Goal: Task Accomplishment & Management: Manage account settings

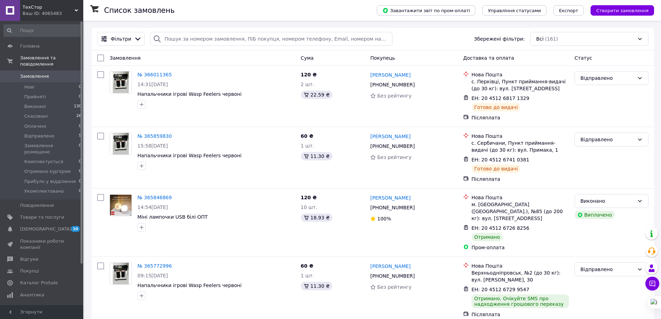
click at [28, 292] on span "Аналітика" at bounding box center [32, 295] width 24 height 6
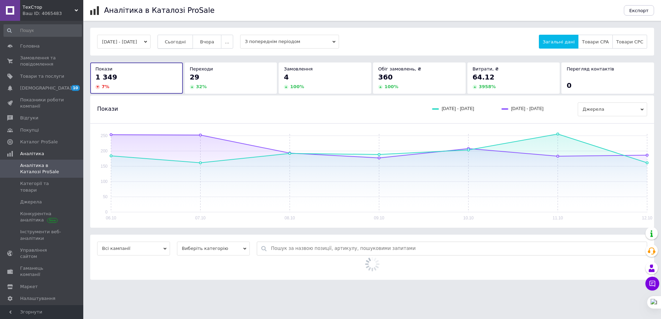
click at [180, 40] on span "Сьогодні" at bounding box center [175, 41] width 21 height 5
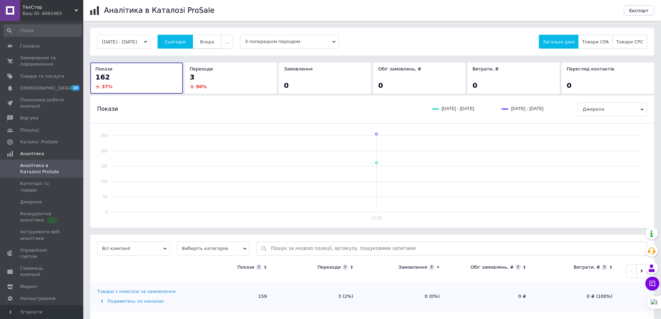
click at [212, 45] on button "Вчора" at bounding box center [207, 42] width 29 height 14
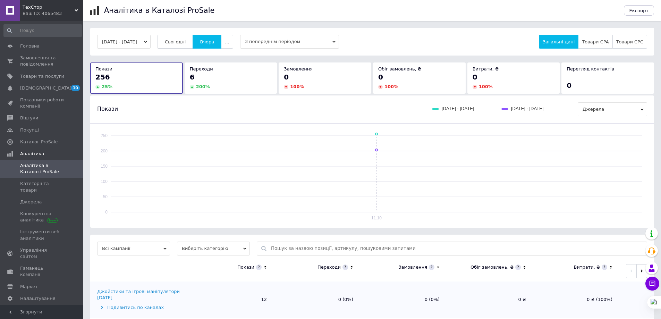
click at [186, 44] on span "Сьогодні" at bounding box center [175, 41] width 21 height 5
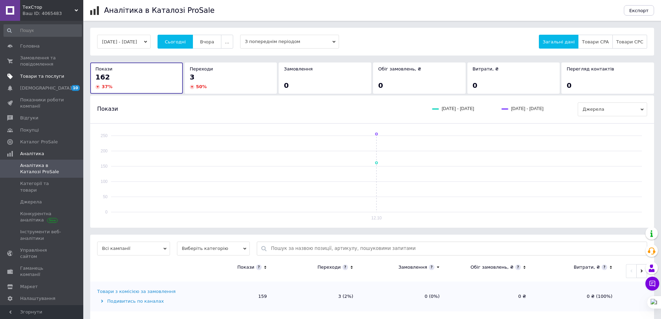
click at [18, 79] on span at bounding box center [10, 76] width 20 height 6
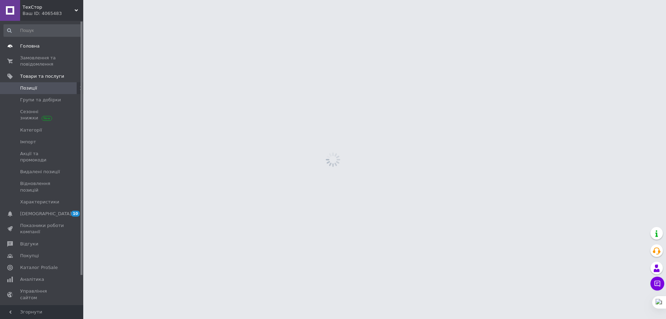
drag, startPoint x: 28, startPoint y: 54, endPoint x: 39, endPoint y: 52, distance: 10.4
click at [28, 55] on link "Замовлення та повідомлення 0 0" at bounding box center [42, 61] width 85 height 18
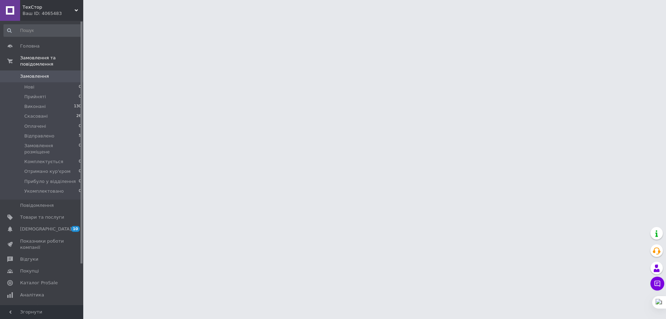
click at [54, 8] on span "ТехСтор" at bounding box center [49, 7] width 52 height 6
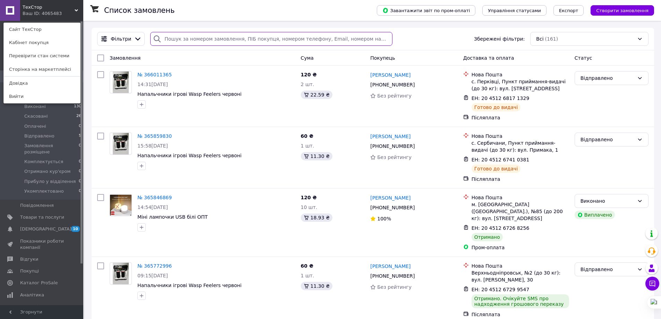
click at [212, 37] on input "search" at bounding box center [271, 39] width 242 height 14
type input "0502636603"
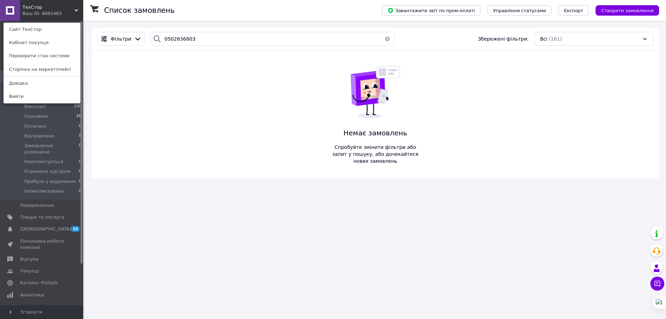
click at [42, 5] on span "ТехСтор" at bounding box center [49, 7] width 52 height 6
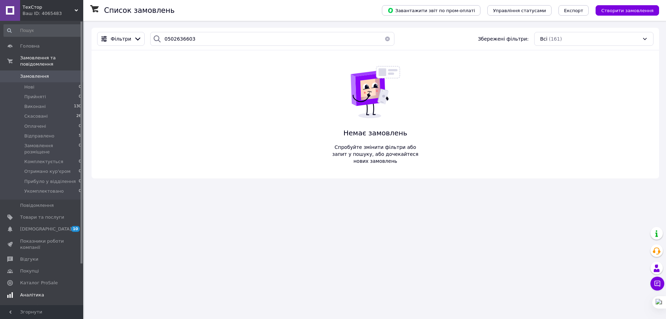
drag, startPoint x: 27, startPoint y: 281, endPoint x: 75, endPoint y: 249, distance: 57.8
click at [27, 292] on span "Аналітика" at bounding box center [32, 295] width 24 height 6
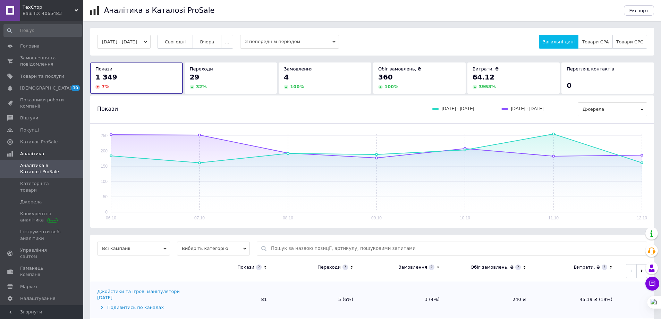
click at [180, 40] on span "Сьогодні" at bounding box center [175, 41] width 21 height 5
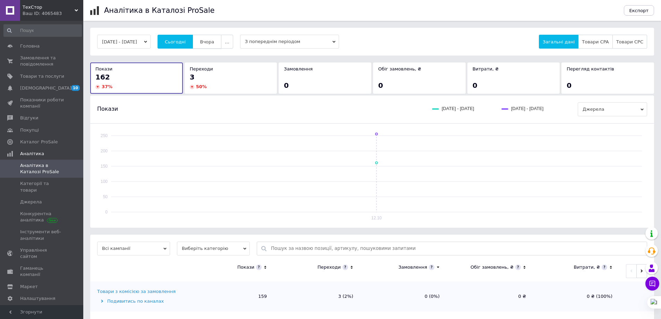
click at [221, 43] on button "Вчора" at bounding box center [207, 42] width 29 height 14
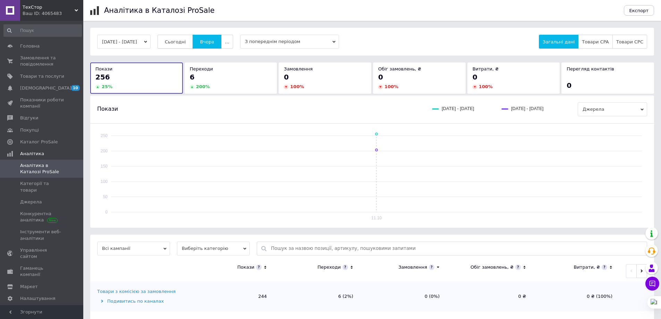
click at [186, 43] on span "Сьогодні" at bounding box center [175, 41] width 21 height 5
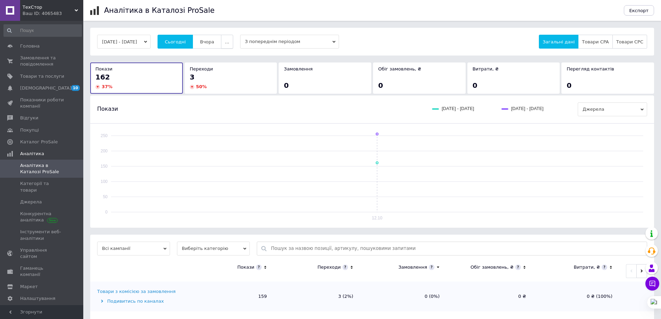
click at [229, 43] on span "..." at bounding box center [227, 41] width 4 height 5
drag, startPoint x: 223, startPoint y: 109, endPoint x: 231, endPoint y: 92, distance: 19.3
click at [223, 110] on span "60-10 днів" at bounding box center [213, 109] width 25 height 5
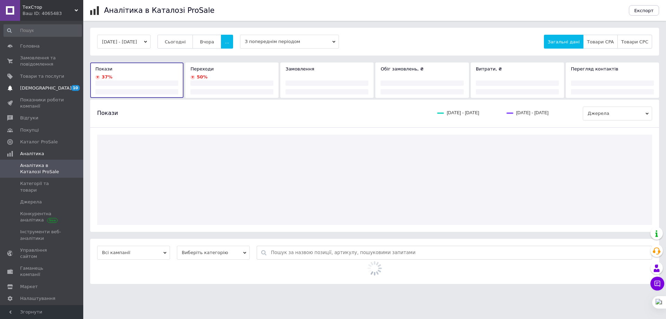
click at [24, 83] on link "Сповіщення 10 0" at bounding box center [42, 88] width 85 height 12
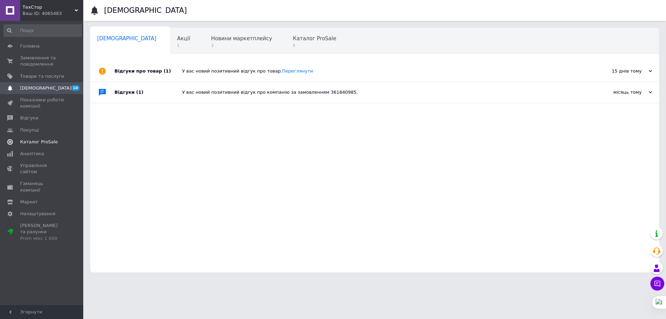
click at [3, 142] on span at bounding box center [10, 142] width 20 height 6
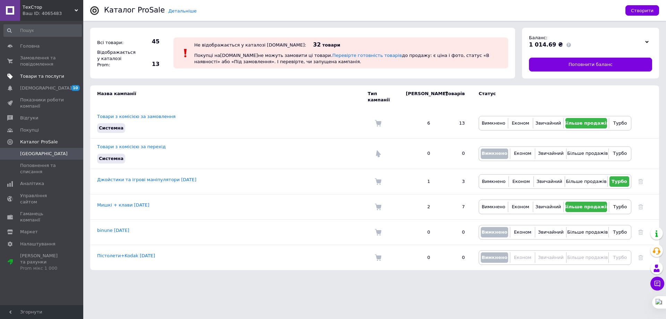
click at [46, 74] on span "Товари та послуги" at bounding box center [42, 76] width 44 height 6
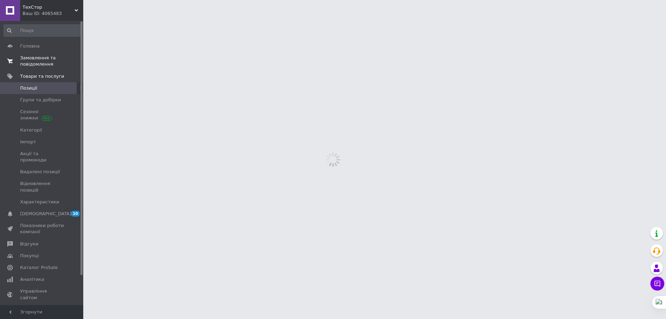
click at [45, 61] on span "Замовлення та повідомлення" at bounding box center [42, 61] width 44 height 12
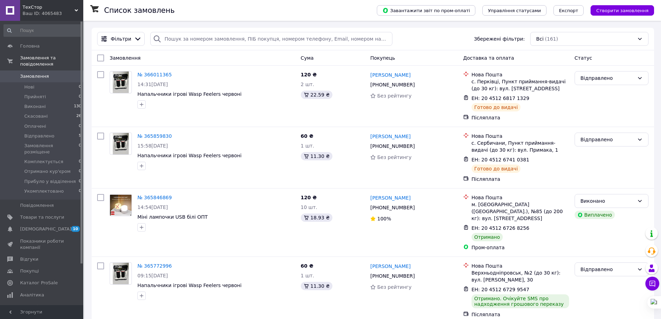
click at [180, 32] on div "Фільтри Збережені фільтри: Всі (161)" at bounding box center [373, 39] width 562 height 23
click at [179, 33] on input "search" at bounding box center [271, 39] width 242 height 14
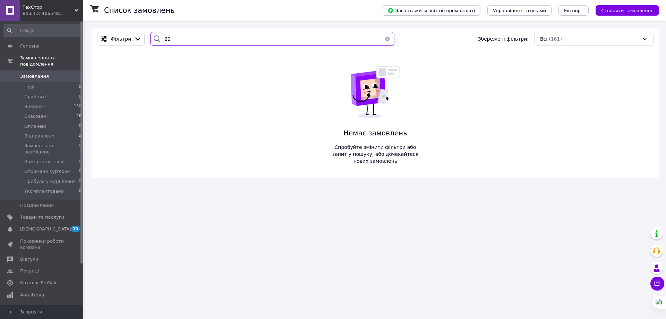
type input "2"
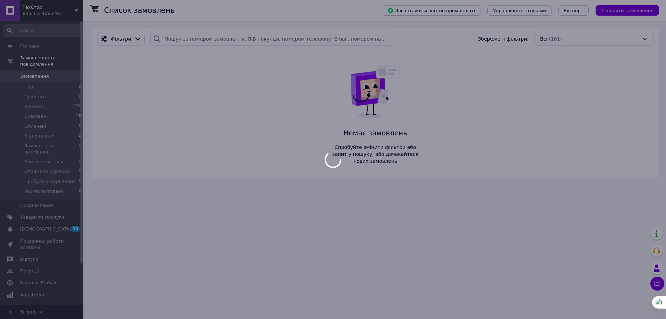
click at [18, 292] on span at bounding box center [10, 295] width 20 height 6
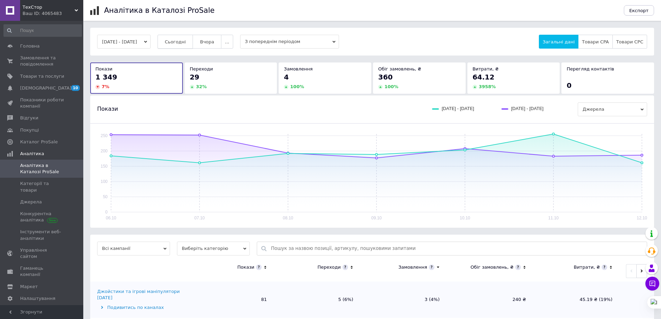
click at [185, 41] on span "Сьогодні" at bounding box center [175, 41] width 21 height 5
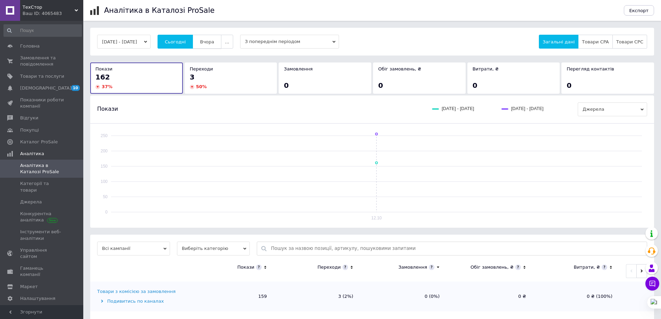
click at [204, 43] on button "Вчора" at bounding box center [207, 42] width 29 height 14
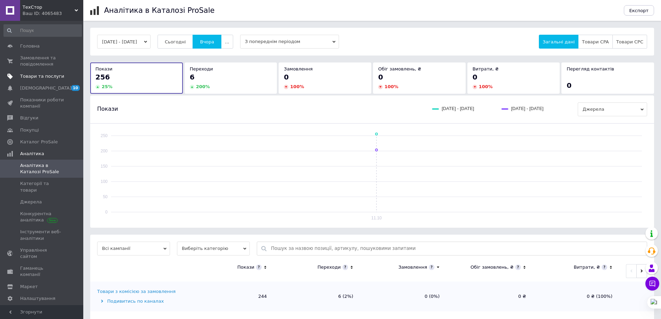
click at [50, 76] on span "Товари та послуги" at bounding box center [42, 76] width 44 height 6
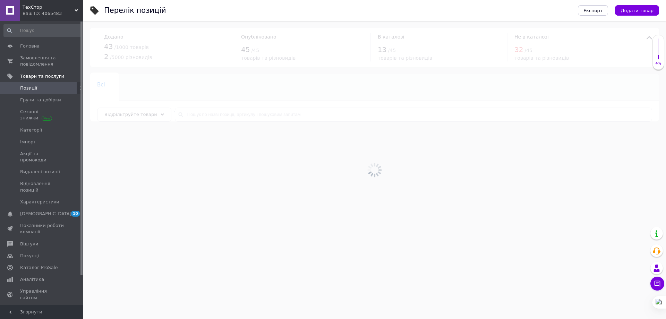
click at [25, 211] on span "[DEMOGRAPHIC_DATA]" at bounding box center [45, 214] width 51 height 6
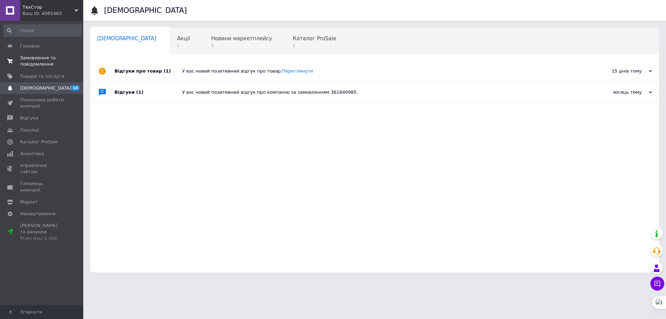
drag, startPoint x: 50, startPoint y: 59, endPoint x: 78, endPoint y: 61, distance: 28.9
click at [50, 59] on span "Замовлення та повідомлення" at bounding box center [42, 61] width 44 height 12
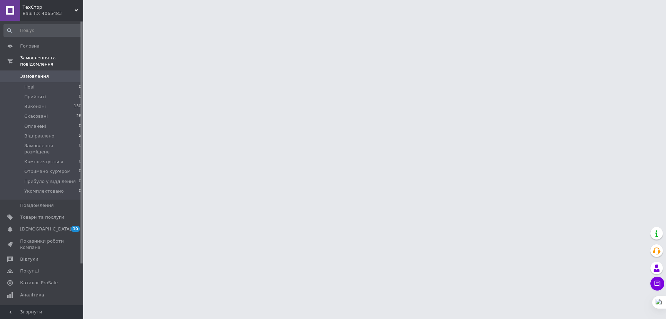
click at [60, 5] on span "ТехСтор" at bounding box center [49, 7] width 52 height 6
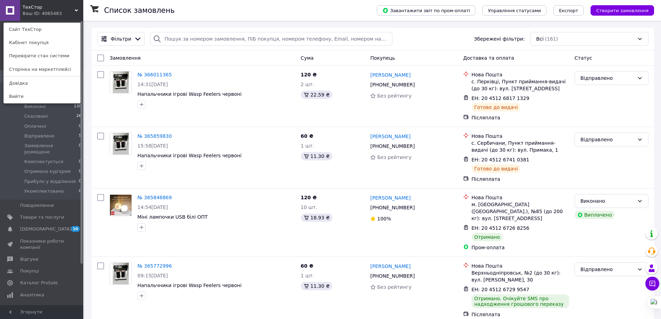
click at [157, 10] on h1 "Список замовлень" at bounding box center [139, 10] width 70 height 8
click at [63, 13] on div "ТехСтор Ваш ID: 4065483 Сайт ТехСтор Кабінет покупця Перевірити стан системи Ст…" at bounding box center [41, 10] width 83 height 21
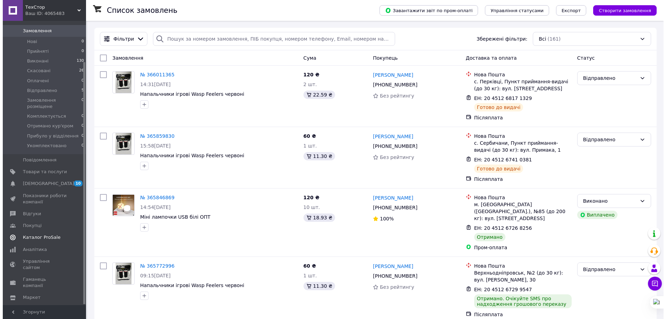
scroll to position [49, 0]
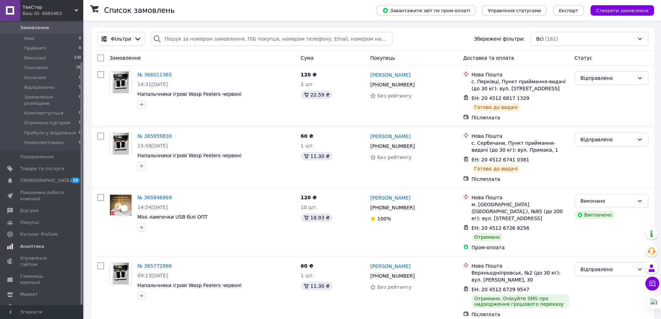
click at [23, 243] on span "Аналітика" at bounding box center [32, 246] width 24 height 6
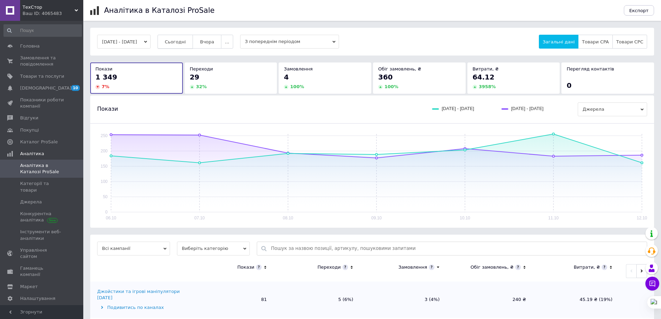
click at [193, 47] on button "Сьогодні" at bounding box center [176, 42] width 36 height 14
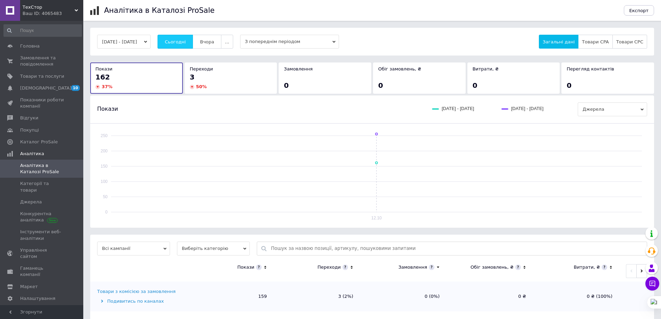
click at [193, 47] on button "Сьогодні" at bounding box center [176, 42] width 36 height 14
click at [263, 45] on span "З попереднім періодом" at bounding box center [289, 42] width 99 height 14
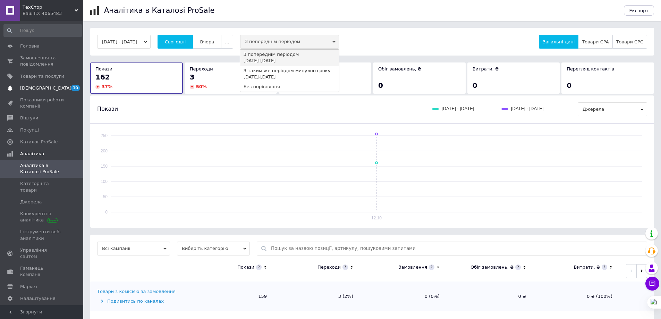
click at [44, 92] on link "Сповіщення 10 0" at bounding box center [42, 88] width 85 height 12
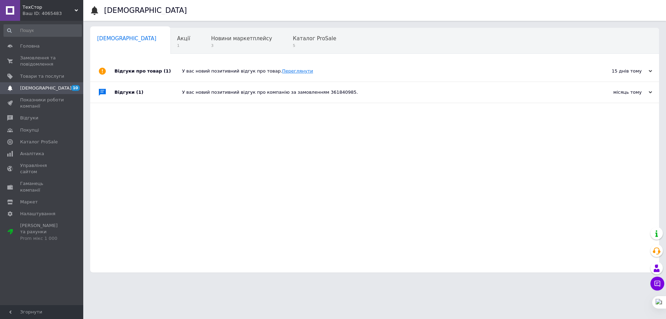
click at [282, 69] on link "Переглянути" at bounding box center [297, 70] width 31 height 5
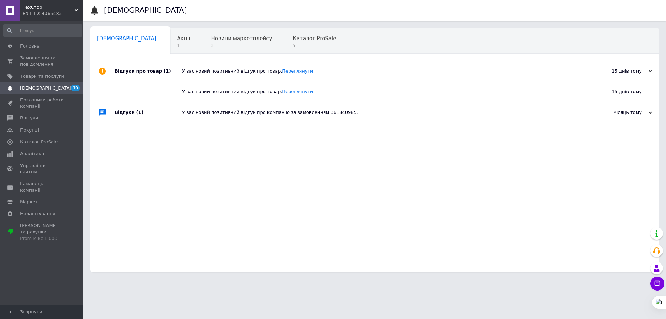
drag, startPoint x: 45, startPoint y: 80, endPoint x: 92, endPoint y: 51, distance: 55.2
click at [45, 80] on link "Товари та послуги" at bounding box center [42, 76] width 85 height 12
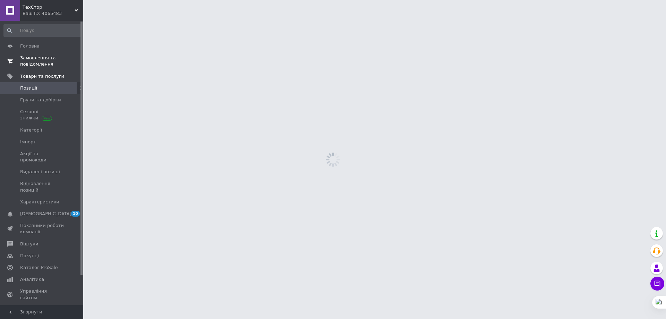
click at [62, 60] on span "Замовлення та повідомлення" at bounding box center [42, 61] width 44 height 12
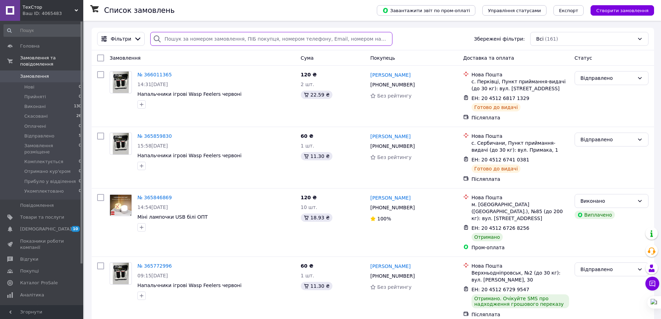
drag, startPoint x: 212, startPoint y: 44, endPoint x: 180, endPoint y: 37, distance: 32.7
click at [180, 37] on input "search" at bounding box center [271, 39] width 242 height 14
click at [119, 42] on span "Фільтри" at bounding box center [121, 38] width 20 height 7
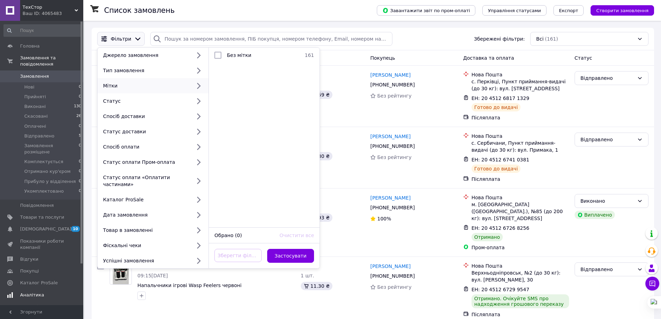
click at [20, 292] on span at bounding box center [10, 295] width 20 height 6
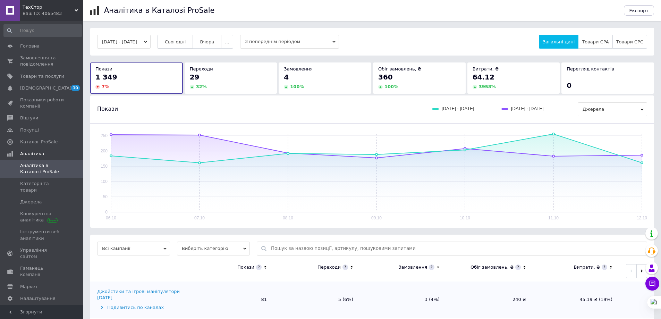
click at [181, 40] on span "Сьогодні" at bounding box center [175, 41] width 21 height 5
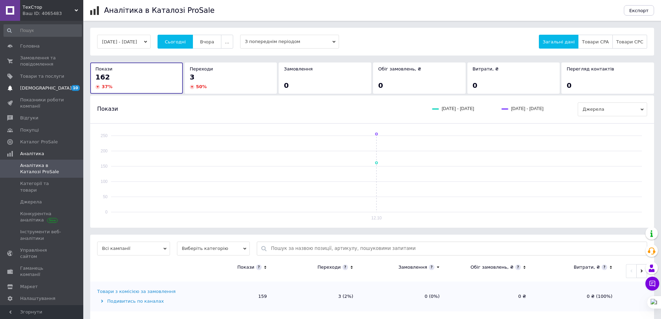
click at [22, 83] on link "Сповіщення 10" at bounding box center [42, 88] width 85 height 12
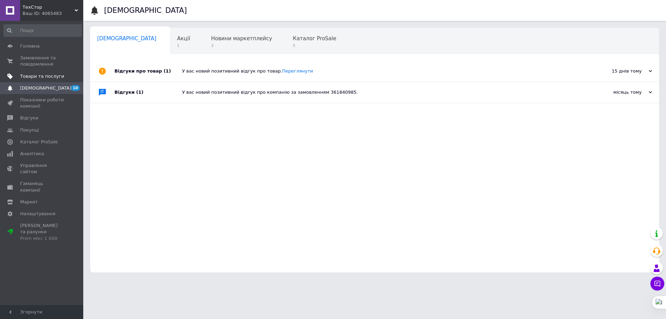
click at [24, 77] on span "Товари та послуги" at bounding box center [42, 76] width 44 height 6
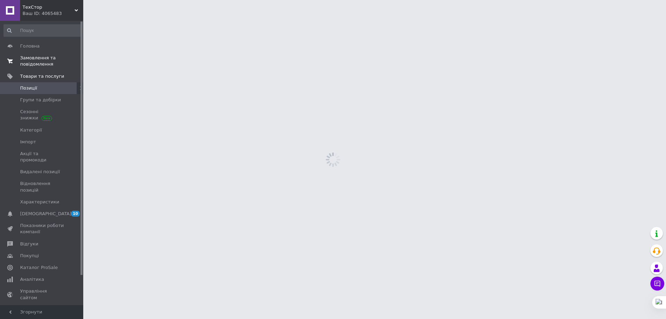
click at [27, 60] on span "Замовлення та повідомлення" at bounding box center [42, 61] width 44 height 12
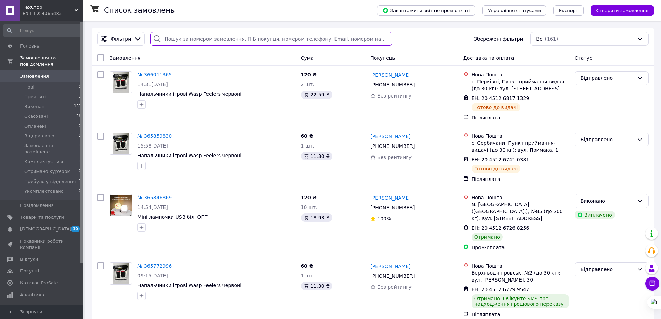
click at [169, 40] on input "search" at bounding box center [271, 39] width 242 height 14
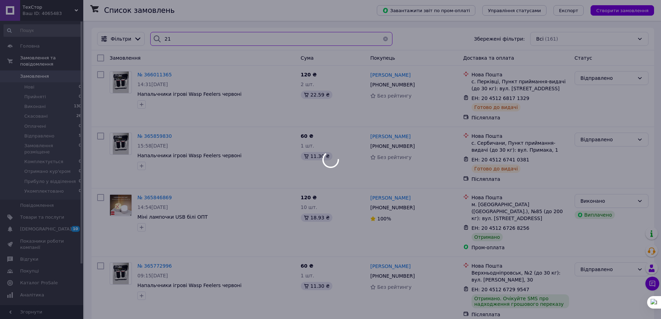
type input "2"
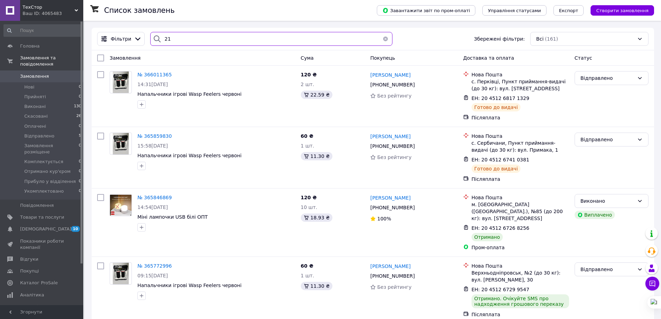
type input "2"
drag, startPoint x: 39, startPoint y: 279, endPoint x: 79, endPoint y: 275, distance: 40.4
click at [39, 289] on link "Аналітика" at bounding box center [42, 295] width 85 height 12
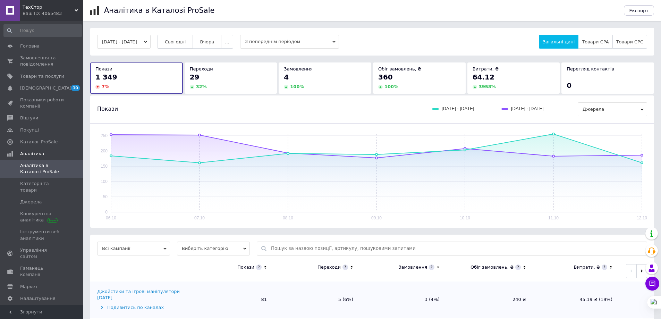
drag, startPoint x: 186, startPoint y: 41, endPoint x: 190, endPoint y: 36, distance: 5.9
click at [186, 37] on button "Сьогодні" at bounding box center [176, 42] width 36 height 14
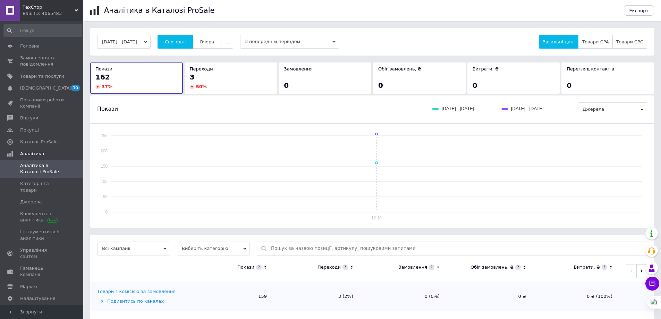
click at [49, 169] on span "Аналітика в Каталозі ProSale" at bounding box center [42, 168] width 44 height 12
click at [186, 41] on span "Сьогодні" at bounding box center [175, 41] width 21 height 5
click at [40, 72] on link "Товари та послуги" at bounding box center [42, 76] width 85 height 12
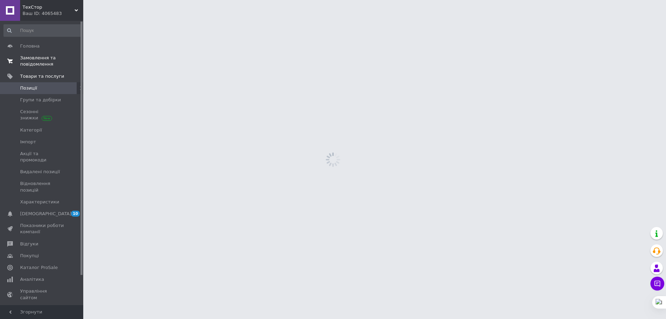
click at [40, 62] on span "Замовлення та повідомлення" at bounding box center [42, 61] width 44 height 12
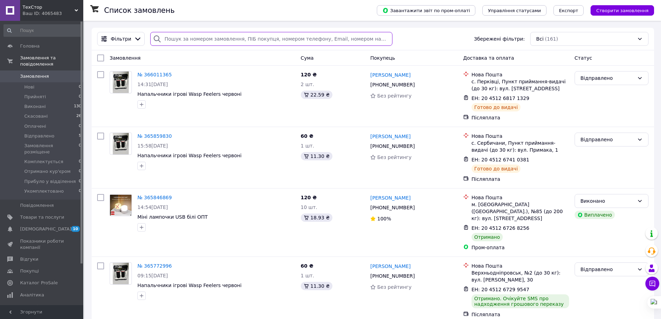
click at [226, 40] on input "search" at bounding box center [271, 39] width 242 height 14
click at [31, 292] on span "Аналітика" at bounding box center [32, 295] width 24 height 6
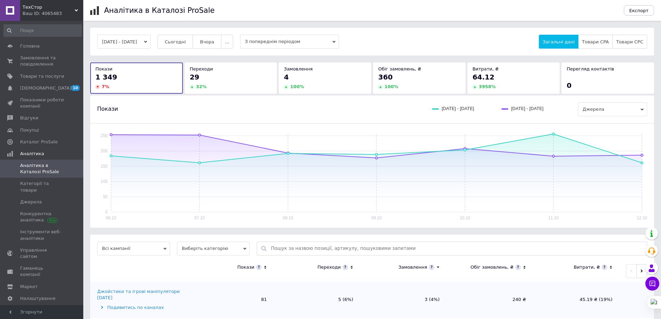
click at [194, 50] on div "06.10.2025 - 12.10.2025 Сьогодні Вчора ... З попереднім періодом Загальні дані …" at bounding box center [372, 42] width 564 height 28
click at [186, 43] on span "Сьогодні" at bounding box center [175, 41] width 21 height 5
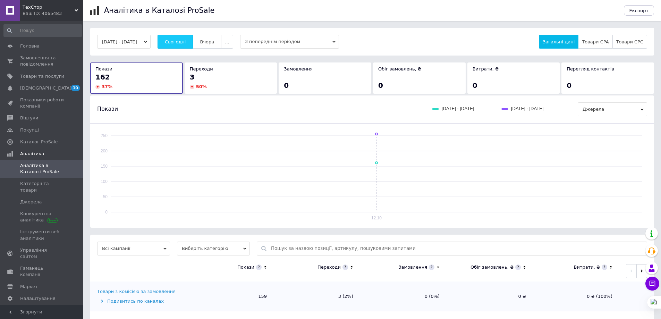
drag, startPoint x: 193, startPoint y: 43, endPoint x: 190, endPoint y: 46, distance: 3.9
click at [192, 45] on button "Сьогодні" at bounding box center [176, 42] width 36 height 14
click at [32, 74] on span "Товари та послуги" at bounding box center [42, 76] width 44 height 6
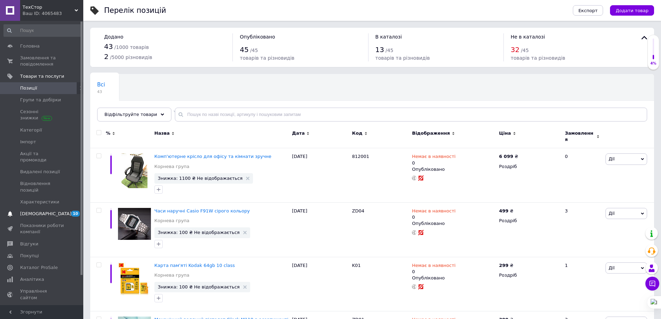
click at [35, 211] on span "[DEMOGRAPHIC_DATA]" at bounding box center [45, 214] width 51 height 6
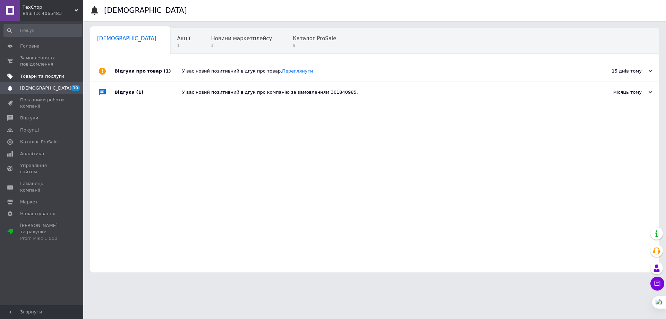
click at [48, 75] on span "Товари та послуги" at bounding box center [42, 76] width 44 height 6
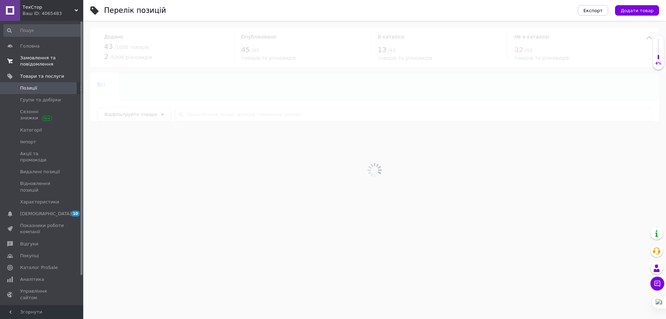
click at [40, 54] on link "Замовлення та повідомлення 0 0" at bounding box center [42, 61] width 85 height 18
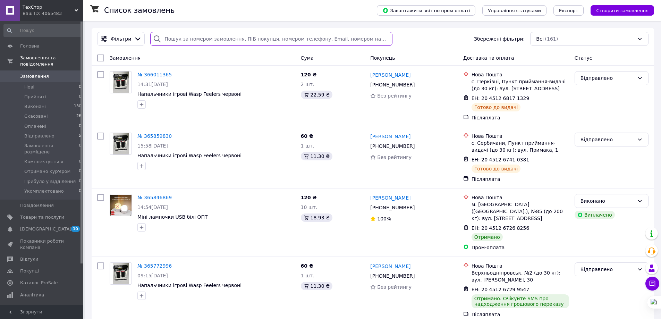
click at [236, 39] on input "search" at bounding box center [271, 39] width 242 height 14
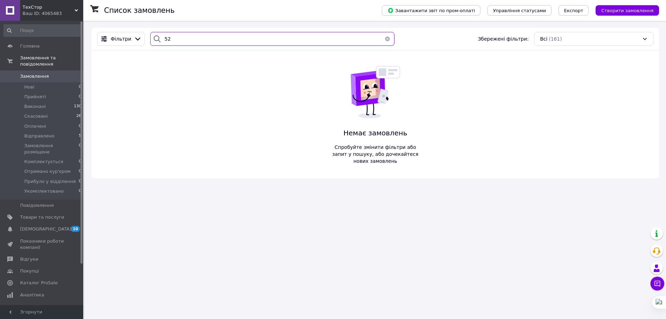
type input "5"
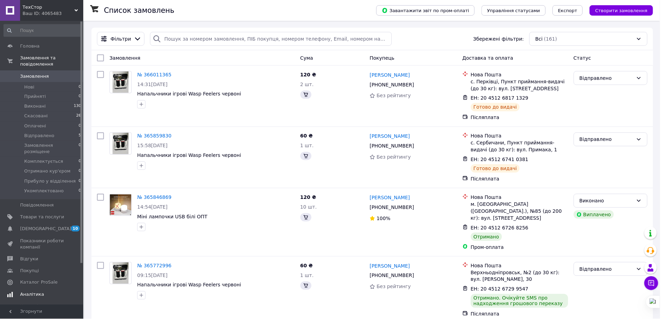
click at [36, 292] on span "Аналітика" at bounding box center [32, 295] width 24 height 6
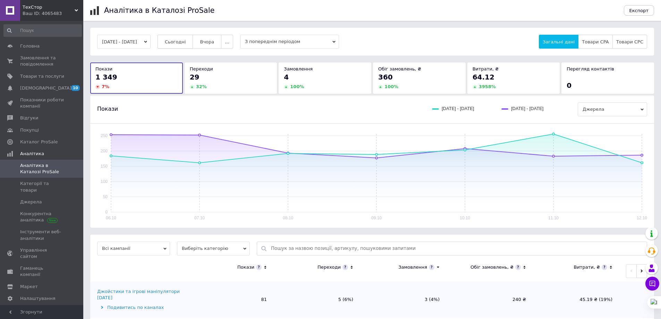
click at [186, 43] on span "Сьогодні" at bounding box center [175, 41] width 21 height 5
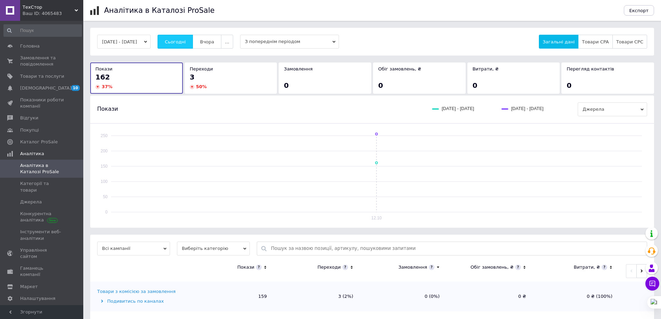
click at [184, 38] on button "Сьогодні" at bounding box center [176, 42] width 36 height 14
click at [22, 76] on span "Товари та послуги" at bounding box center [42, 76] width 44 height 6
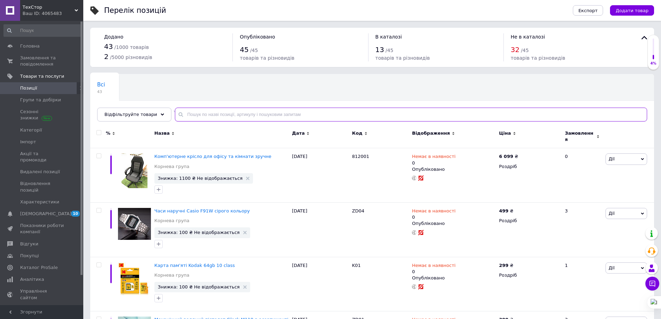
click at [183, 118] on input "text" at bounding box center [411, 115] width 472 height 14
click at [201, 117] on input "text" at bounding box center [411, 115] width 472 height 14
type input "5"
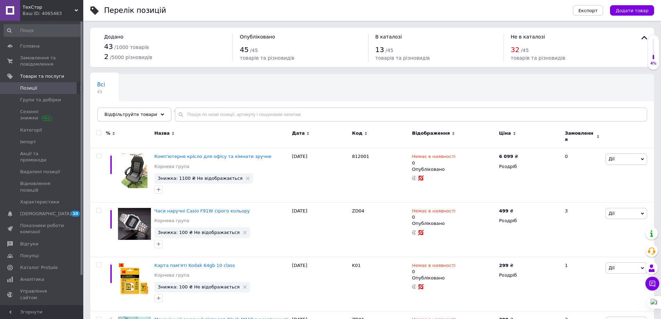
click at [50, 9] on span "ТехСтор" at bounding box center [49, 7] width 52 height 6
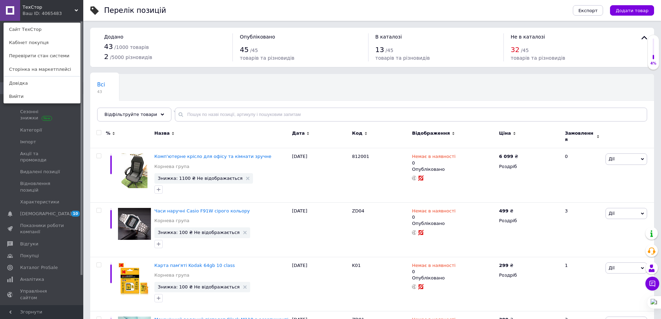
click at [152, 9] on div "Перелік позицій" at bounding box center [135, 10] width 62 height 7
click at [215, 9] on div "Перелік позицій" at bounding box center [331, 10] width 455 height 21
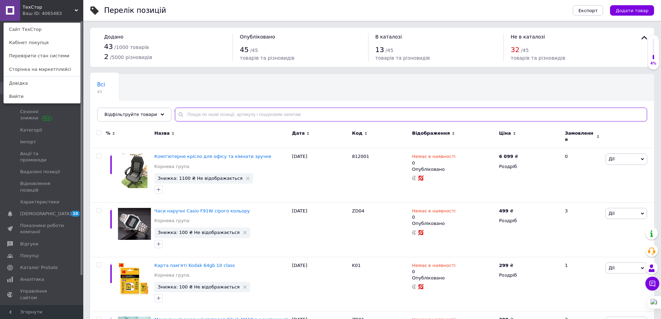
click at [212, 109] on input "text" at bounding box center [411, 115] width 472 height 14
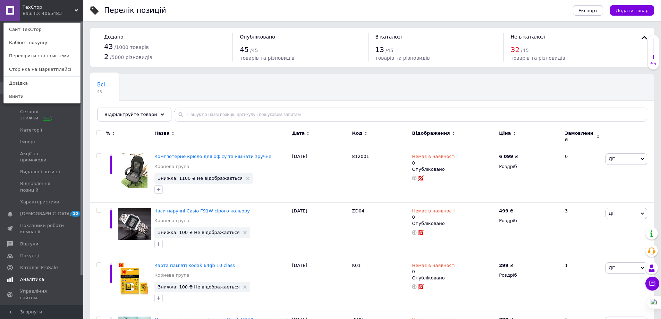
click at [38, 276] on span "Аналітика" at bounding box center [32, 279] width 24 height 6
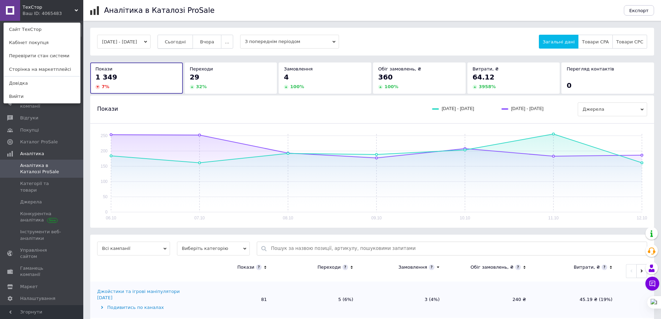
click at [183, 46] on button "Сьогодні" at bounding box center [176, 42] width 36 height 14
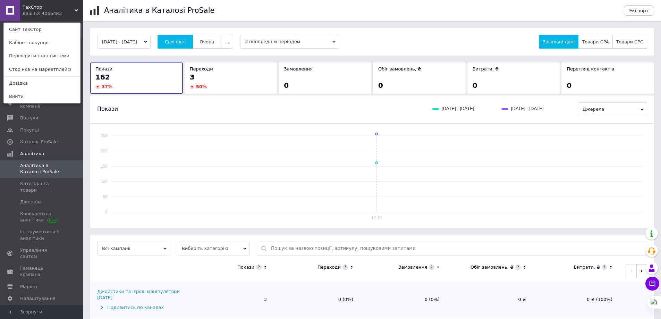
click at [63, 8] on div "ТехСтор Ваш ID: 4065483 Сайт ТехСтор Кабінет покупця Перевірити стан системи Ст…" at bounding box center [41, 10] width 83 height 21
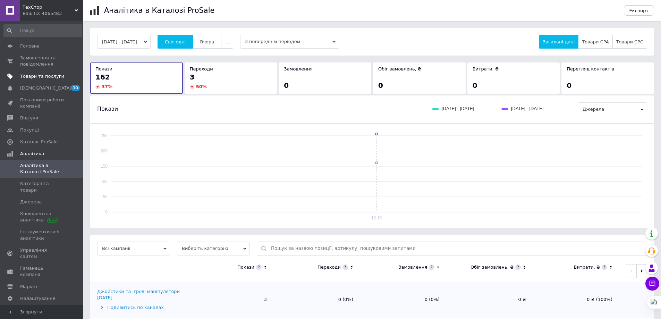
click at [29, 74] on span "Товари та послуги" at bounding box center [42, 76] width 44 height 6
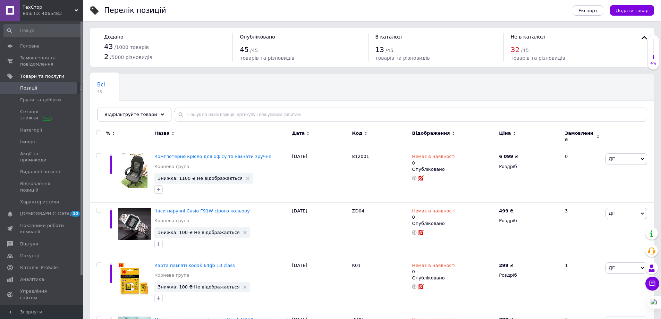
drag, startPoint x: 24, startPoint y: 271, endPoint x: 18, endPoint y: 270, distance: 6.0
click at [24, 273] on link "Аналітика" at bounding box center [42, 279] width 85 height 12
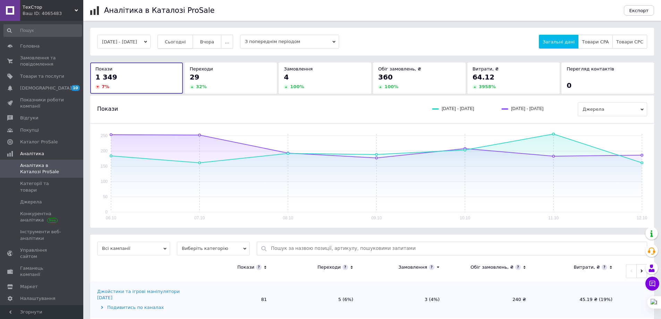
click at [193, 43] on button "Сьогодні" at bounding box center [176, 42] width 36 height 14
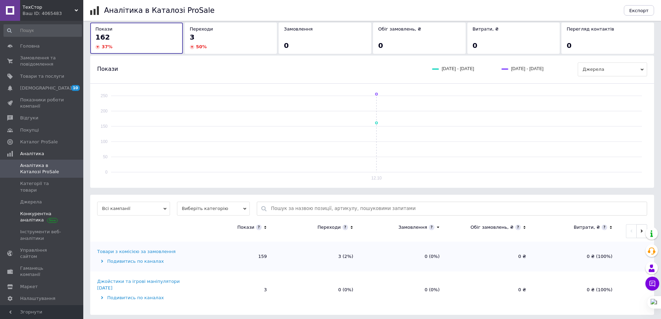
scroll to position [43, 0]
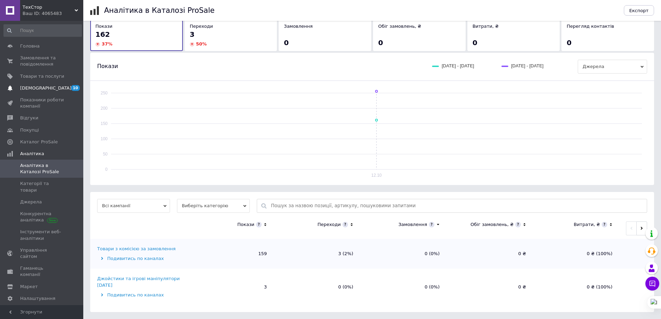
click at [40, 87] on span "[DEMOGRAPHIC_DATA]" at bounding box center [45, 88] width 51 height 6
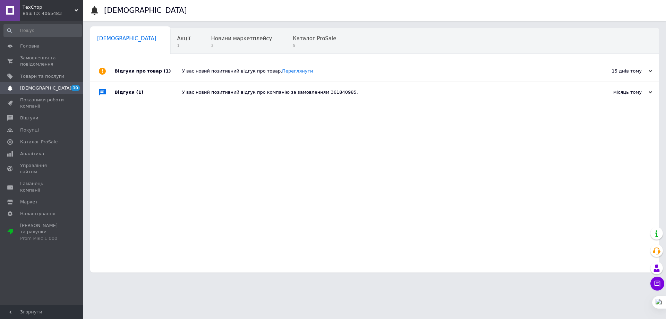
click at [152, 62] on span "Навчання та заходи" at bounding box center [124, 65] width 55 height 6
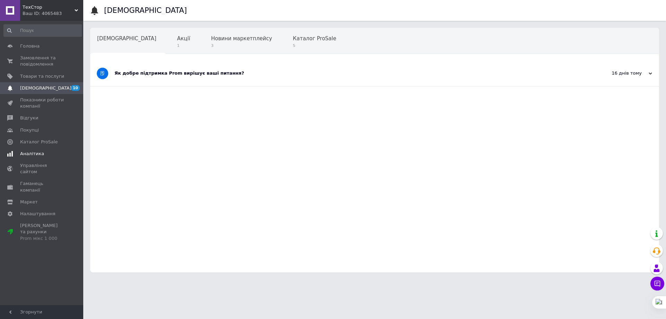
click at [14, 152] on span at bounding box center [10, 154] width 20 height 6
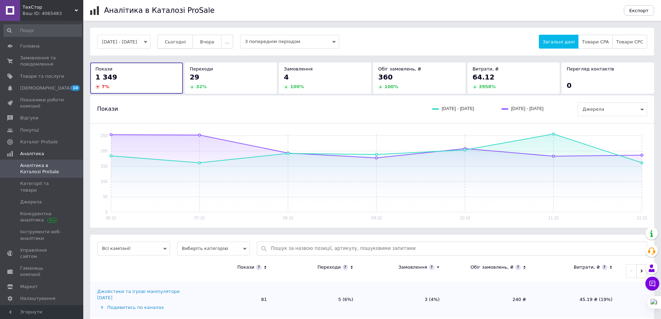
click at [188, 47] on button "Сьогодні" at bounding box center [176, 42] width 36 height 14
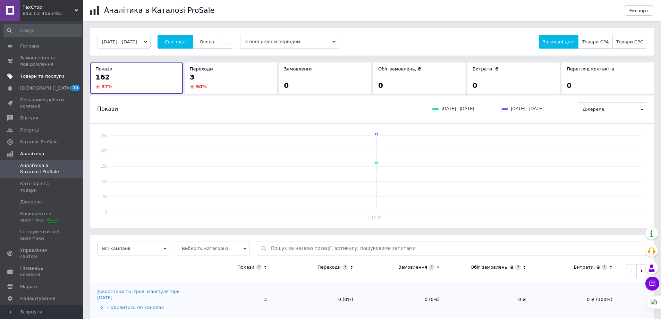
click at [15, 76] on span at bounding box center [10, 76] width 20 height 6
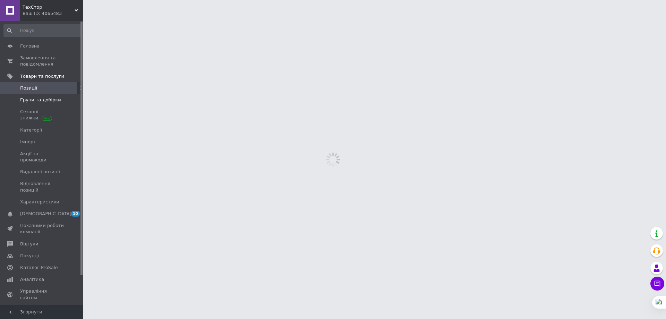
click at [52, 103] on span "Групи та добірки" at bounding box center [40, 100] width 41 height 6
click at [47, 151] on span "Акції та промокоди" at bounding box center [42, 157] width 44 height 12
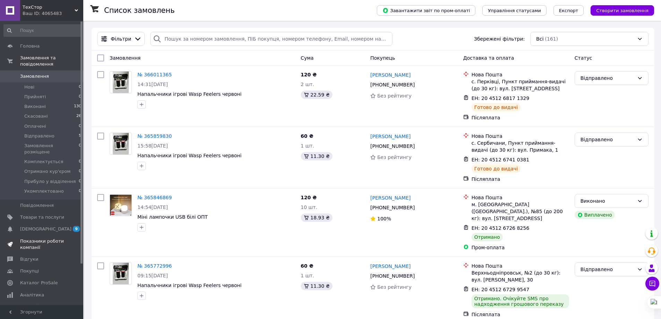
click at [49, 238] on span "Показники роботи компанії" at bounding box center [42, 244] width 44 height 12
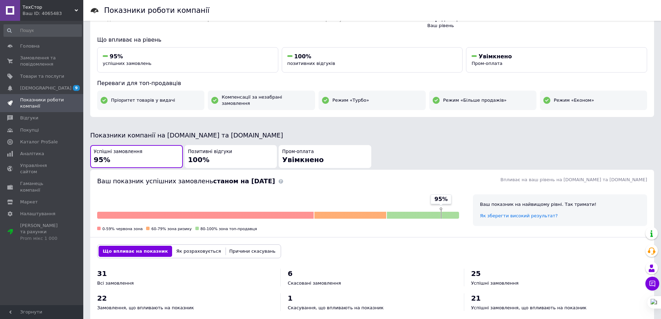
scroll to position [69, 0]
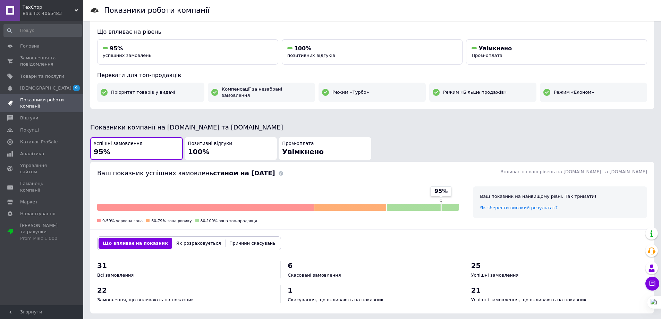
click at [44, 16] on div "Ваш ID: 4065483" at bounding box center [53, 13] width 61 height 6
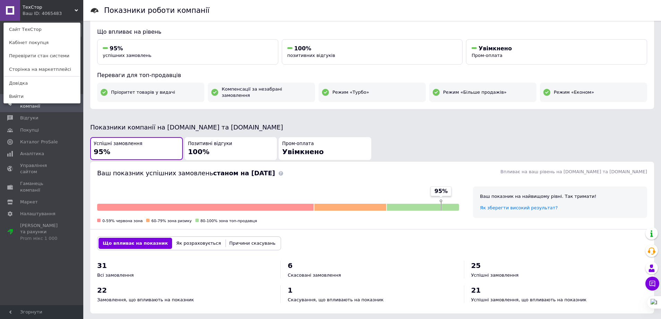
drag, startPoint x: 45, startPoint y: 69, endPoint x: 50, endPoint y: 67, distance: 4.7
click at [45, 69] on link "Сторінка на маркетплейсі" at bounding box center [42, 69] width 76 height 13
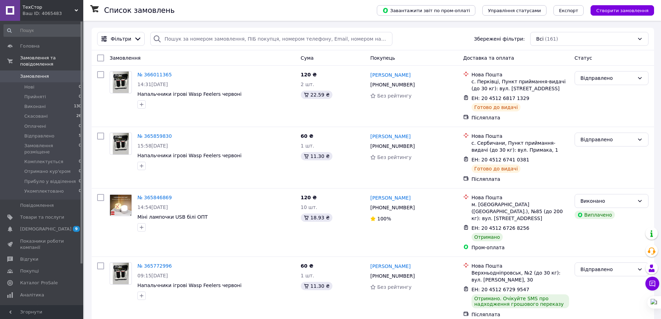
click at [19, 292] on span at bounding box center [10, 295] width 20 height 6
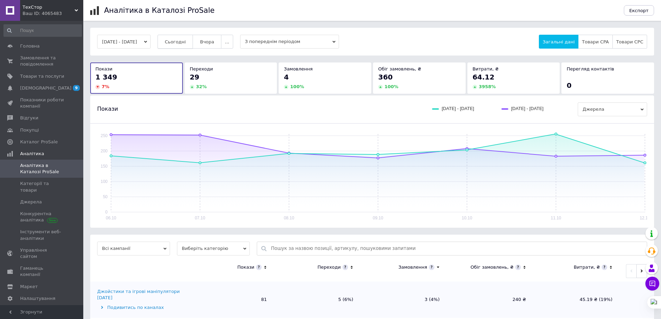
click at [193, 36] on button "Сьогодні" at bounding box center [176, 42] width 36 height 14
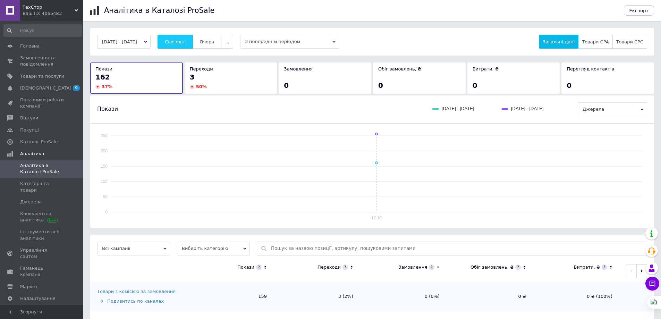
drag, startPoint x: 214, startPoint y: 48, endPoint x: 194, endPoint y: 36, distance: 23.3
click at [214, 48] on button "Вчора" at bounding box center [207, 42] width 29 height 14
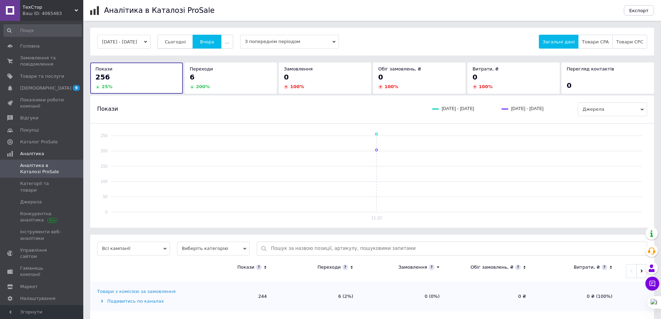
click at [180, 45] on button "Сьогодні" at bounding box center [176, 42] width 36 height 14
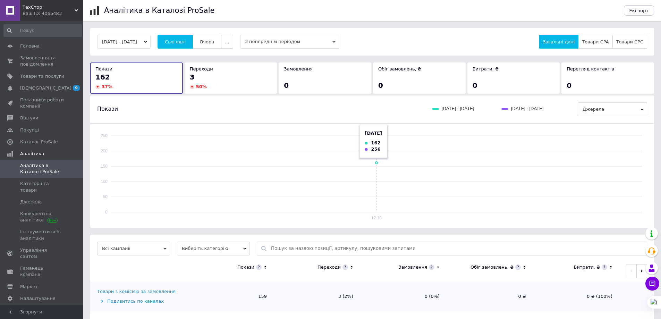
click at [486, 181] on rect at bounding box center [376, 173] width 531 height 78
click at [28, 122] on link "Відгуки" at bounding box center [42, 118] width 85 height 12
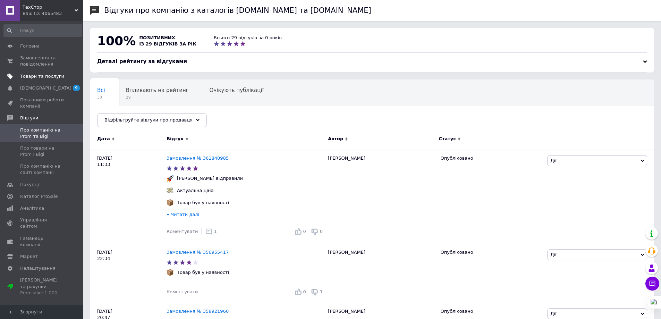
click at [29, 75] on span "Товари та послуги" at bounding box center [42, 76] width 44 height 6
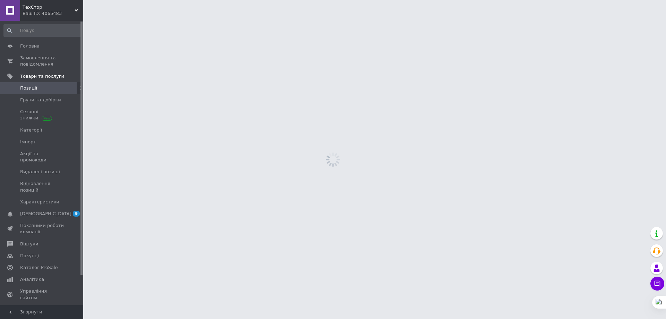
click at [64, 6] on span "ТехСтор" at bounding box center [49, 7] width 52 height 6
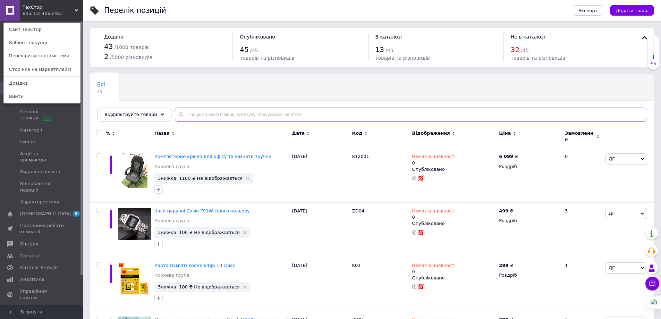
drag, startPoint x: 234, startPoint y: 115, endPoint x: 230, endPoint y: 115, distance: 3.5
click at [233, 115] on input "text" at bounding box center [411, 115] width 472 height 14
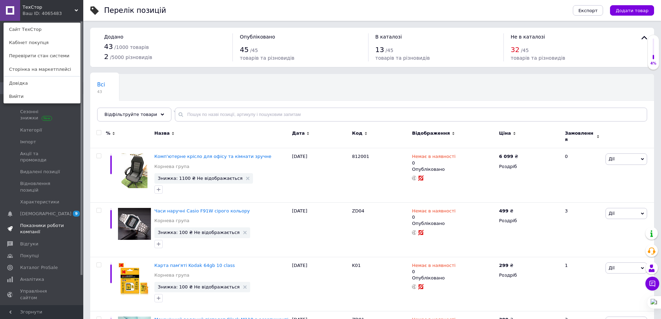
click at [37, 222] on span "Показники роботи компанії" at bounding box center [42, 228] width 44 height 12
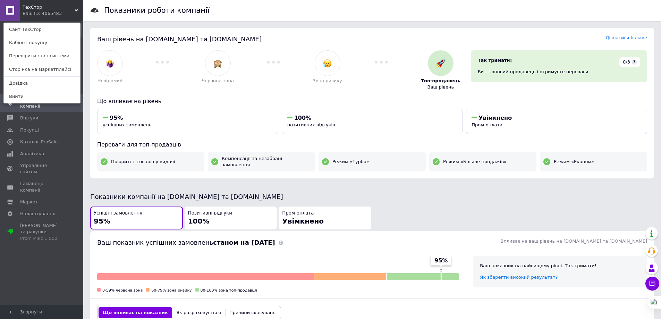
click at [18, 227] on div "Головна Замовлення та повідомлення 0 0 Товари та послуги Сповіщення 9 0 Показни…" at bounding box center [42, 164] width 85 height 286
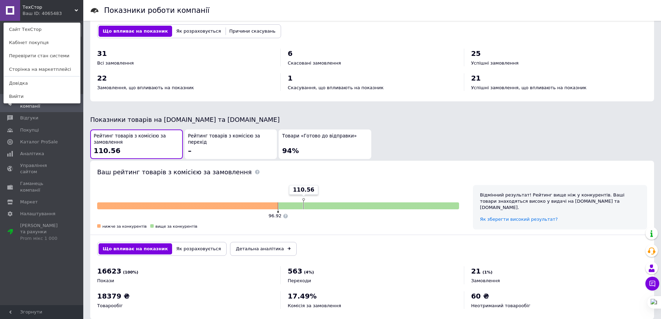
scroll to position [282, 0]
click at [30, 165] on span "Управління сайтом" at bounding box center [42, 168] width 44 height 12
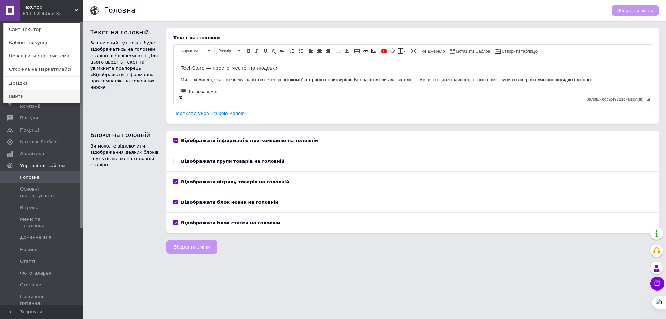
click at [78, 93] on link "Вийти" at bounding box center [42, 96] width 76 height 13
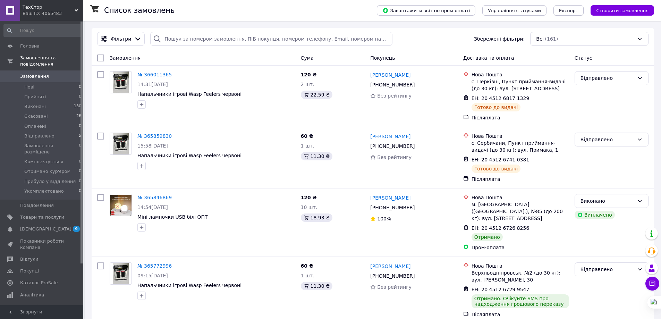
click at [569, 13] on span "Експорт" at bounding box center [568, 10] width 19 height 5
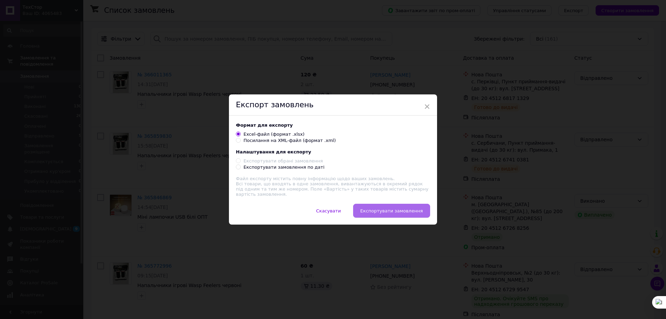
click at [379, 215] on button "Експортувати замовлення" at bounding box center [391, 211] width 77 height 14
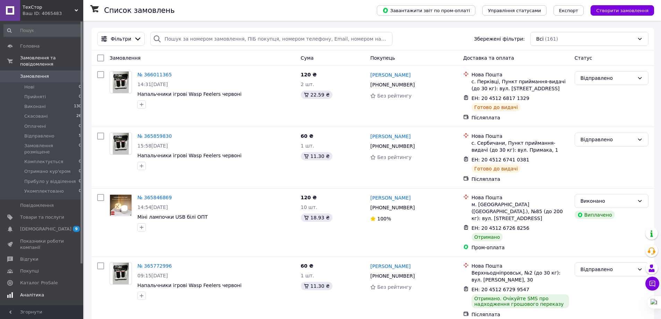
click at [13, 289] on link "Аналітика" at bounding box center [42, 295] width 85 height 12
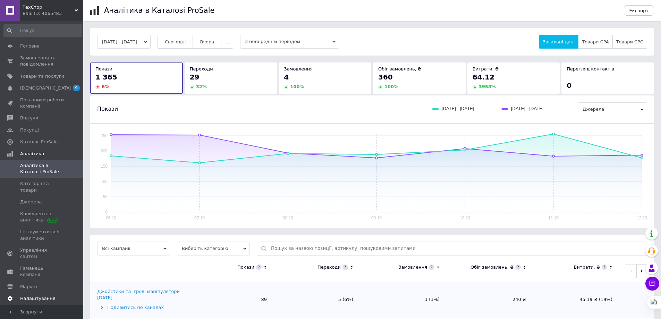
click at [26, 295] on span "Налаштування" at bounding box center [37, 298] width 35 height 6
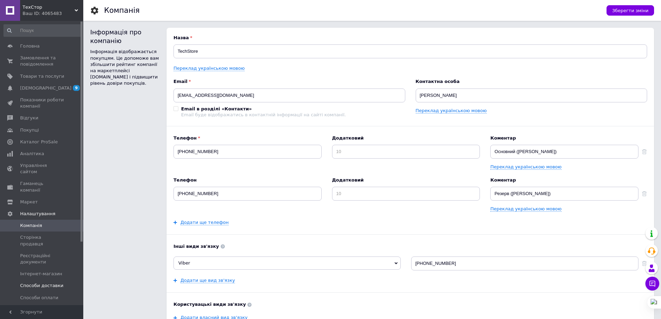
click at [33, 282] on span "Способи доставки" at bounding box center [41, 285] width 43 height 6
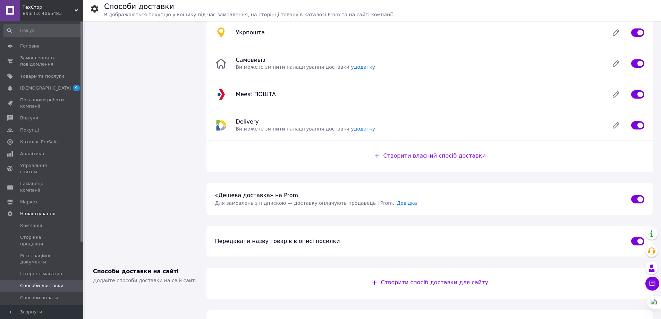
scroll to position [102, 0]
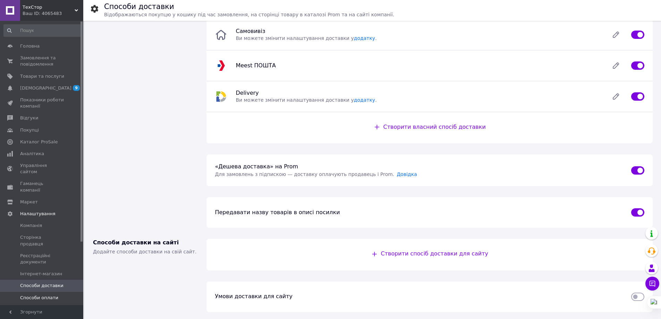
click at [46, 295] on span "Способи оплати" at bounding box center [39, 298] width 38 height 6
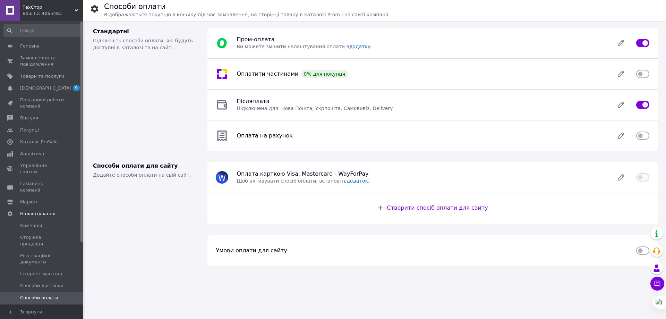
drag, startPoint x: 34, startPoint y: 289, endPoint x: 51, endPoint y: 286, distance: 17.6
click at [34, 306] on span "Залишки товарів" at bounding box center [40, 309] width 40 height 6
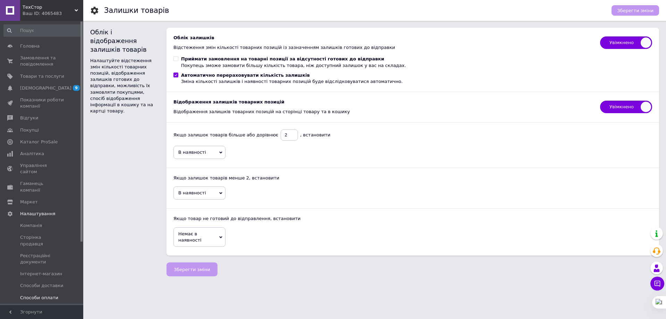
click at [42, 295] on span "Способи оплати" at bounding box center [39, 298] width 38 height 6
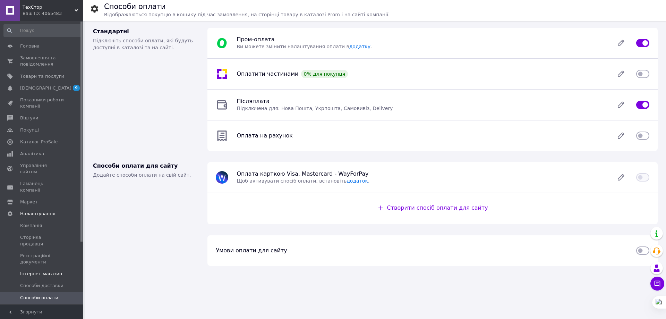
drag, startPoint x: 53, startPoint y: 263, endPoint x: 51, endPoint y: 260, distance: 3.7
click at [53, 280] on link "Способи доставки" at bounding box center [42, 286] width 85 height 12
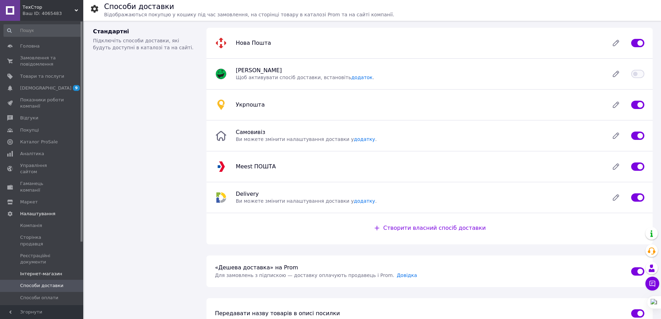
click at [56, 271] on span "Інтернет-магазин" at bounding box center [42, 274] width 44 height 6
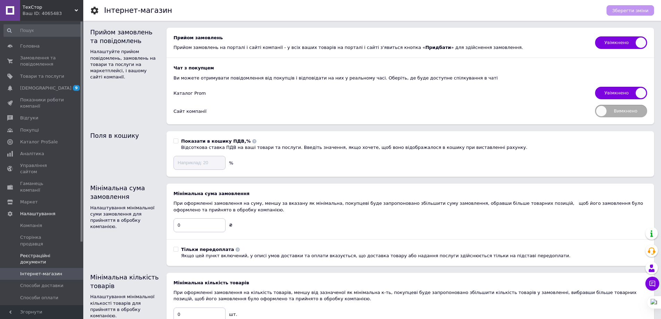
click at [53, 253] on span "Реєстраційні документи" at bounding box center [42, 259] width 44 height 12
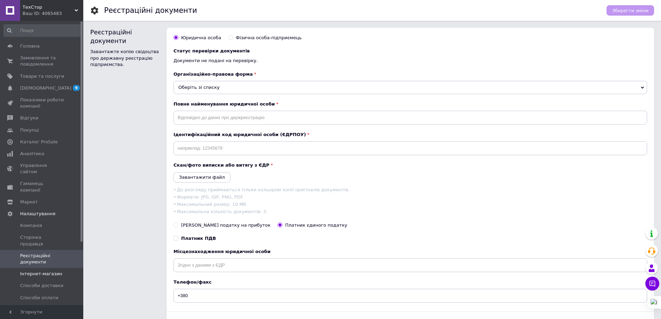
click at [44, 271] on span "Інтернет-магазин" at bounding box center [41, 274] width 42 height 6
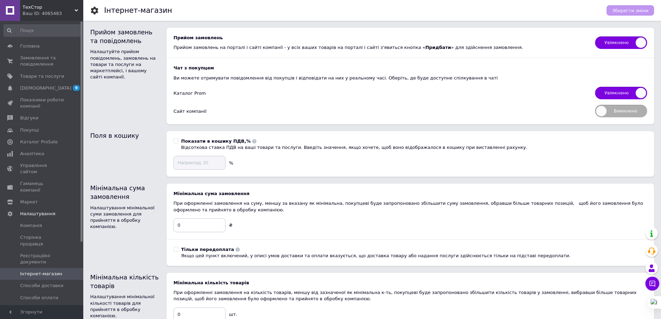
click at [642, 112] on span "Вимкнено" at bounding box center [621, 111] width 52 height 12
click at [595, 105] on input "Вимкнено" at bounding box center [593, 102] width 5 height 5
checkbox input "true"
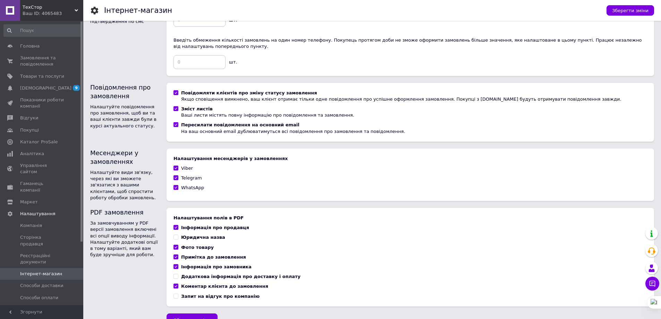
scroll to position [372, 0]
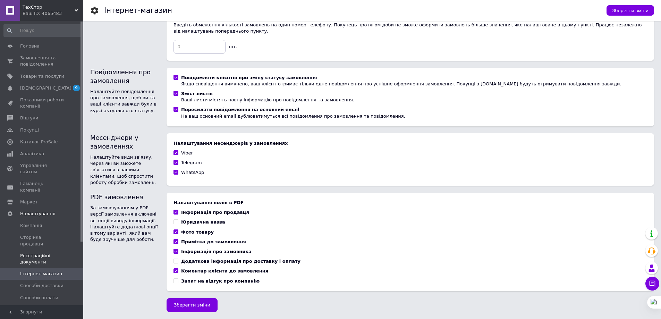
click at [46, 253] on span "Реєстраційні документи" at bounding box center [42, 259] width 44 height 12
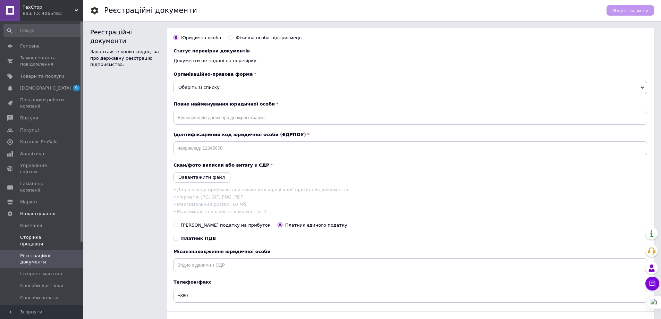
click at [64, 234] on span at bounding box center [73, 240] width 19 height 12
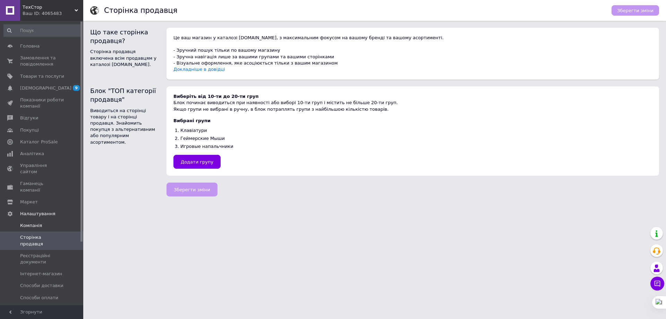
click at [52, 220] on link "Компанія" at bounding box center [42, 226] width 85 height 12
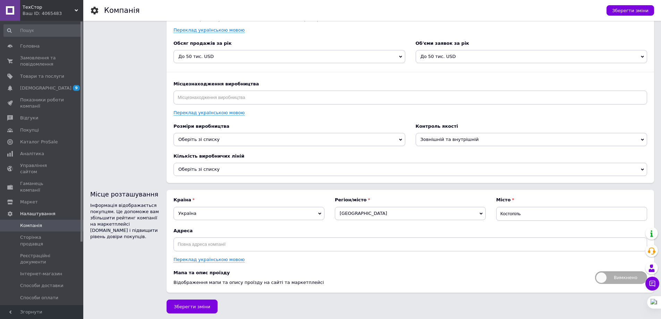
scroll to position [839, 0]
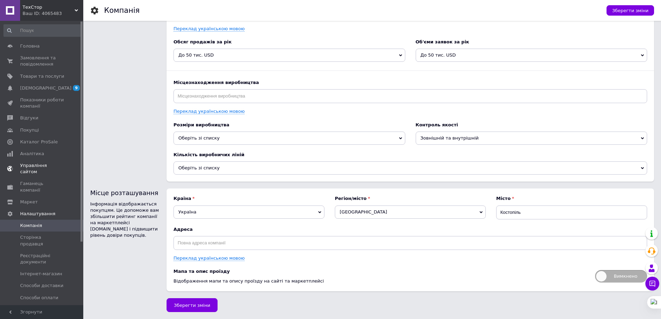
click at [38, 170] on link "Управління сайтом" at bounding box center [42, 169] width 85 height 18
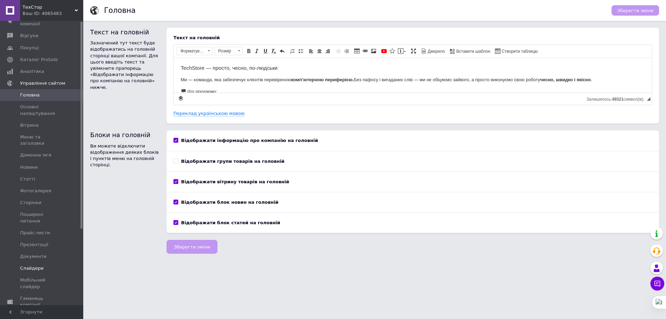
scroll to position [104, 0]
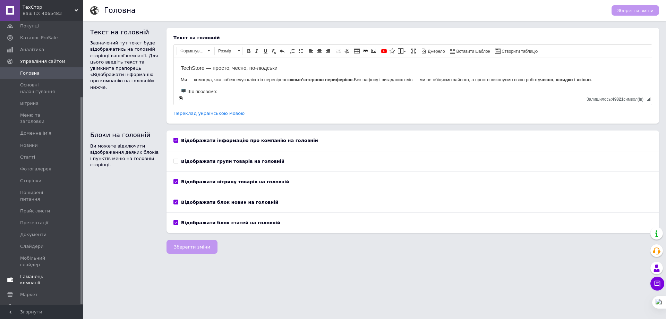
click at [35, 273] on span "Гаманець компанії" at bounding box center [42, 279] width 44 height 12
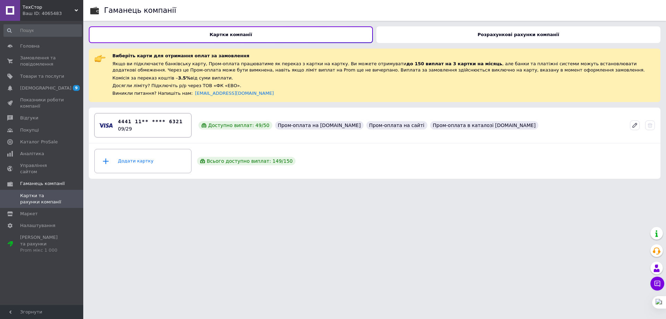
click at [155, 130] on div "4441 11** **** 6321 09/29" at bounding box center [150, 125] width 65 height 15
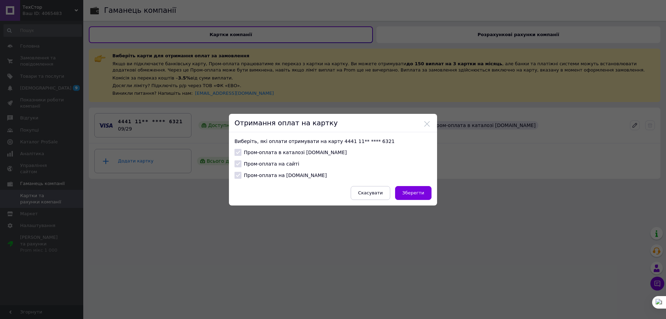
click at [380, 190] on button "Скасувати" at bounding box center [370, 193] width 39 height 14
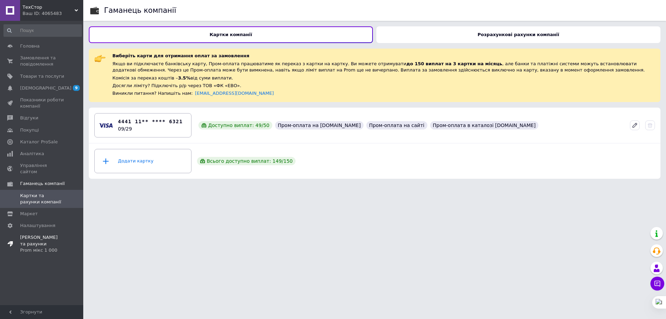
click at [48, 234] on span "Тарифи та рахунки Prom мікс 1 000" at bounding box center [42, 243] width 44 height 19
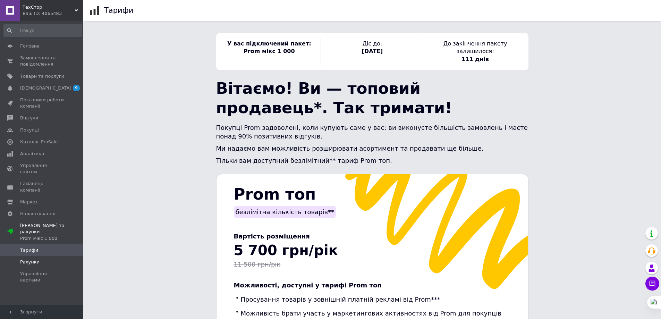
click at [32, 259] on span "Рахунки" at bounding box center [29, 262] width 19 height 6
